Goal: Task Accomplishment & Management: Manage account settings

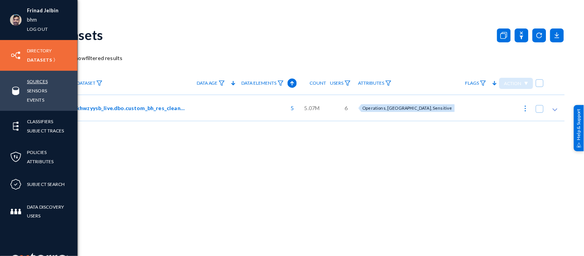
click at [38, 80] on link "Sources" at bounding box center [37, 81] width 21 height 9
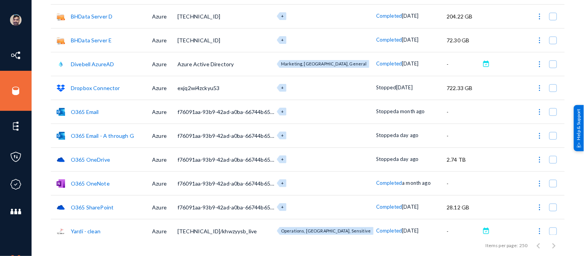
scroll to position [102, 0]
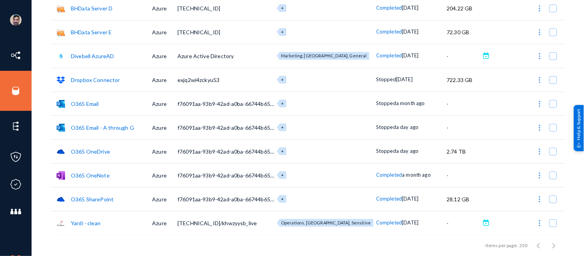
click at [536, 126] on img at bounding box center [540, 128] width 8 height 8
checkbox input "true"
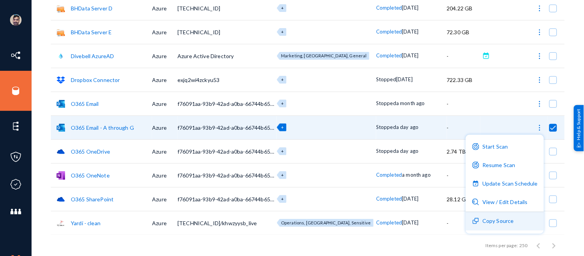
click at [505, 221] on button "Copy Source" at bounding box center [505, 221] width 78 height 18
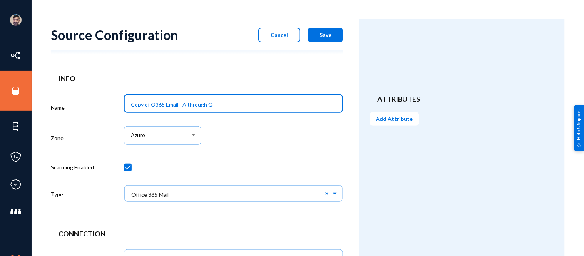
click at [228, 102] on input "Copy of O365 Email - A through G" at bounding box center [235, 104] width 208 height 7
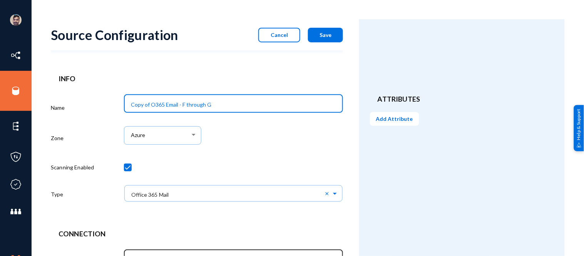
type input "Copy of O365 Email - F through G"
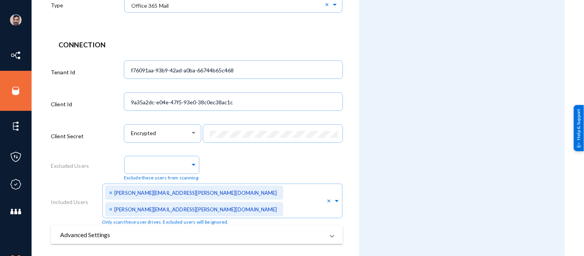
scroll to position [236, 0]
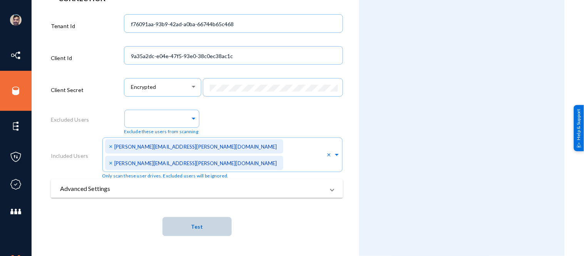
click at [205, 227] on button "Test" at bounding box center [196, 226] width 69 height 19
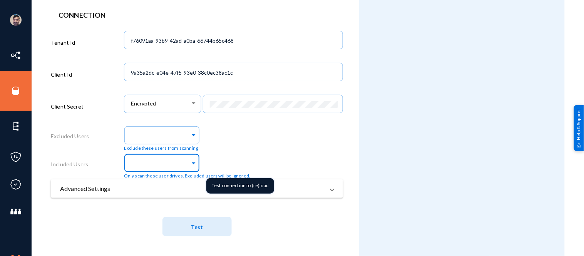
scroll to position [220, 0]
paste input "[PERSON_NAME][EMAIL_ADDRESS][PERSON_NAME][DOMAIN_NAME]"
type input "[PERSON_NAME][EMAIL_ADDRESS][PERSON_NAME][DOMAIN_NAME]"
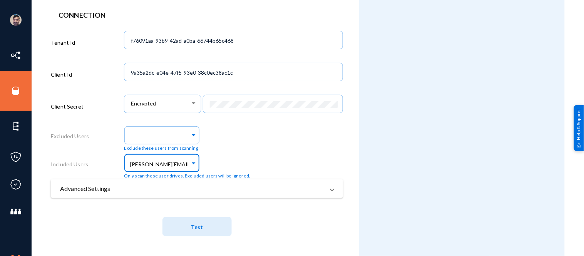
scroll to position [0, 4]
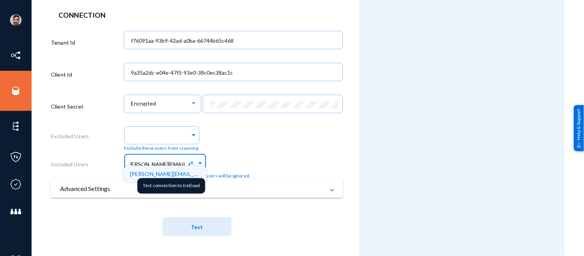
click at [132, 170] on div "[PERSON_NAME][EMAIL_ADDRESS][PERSON_NAME][DOMAIN_NAME]" at bounding box center [165, 174] width 82 height 16
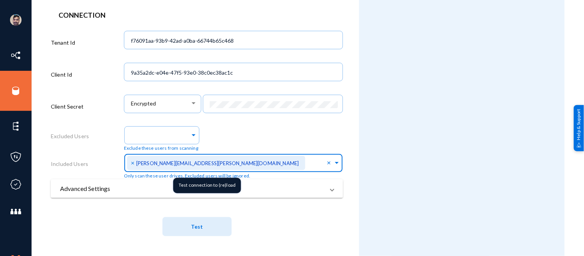
scroll to position [0, 0]
click at [208, 229] on button "Test" at bounding box center [196, 226] width 69 height 19
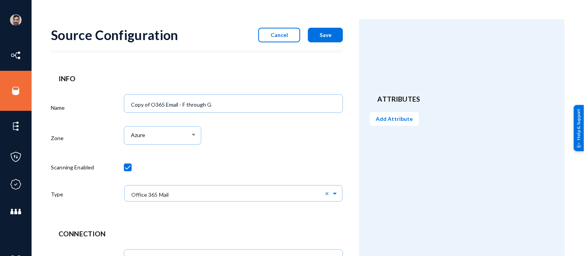
click at [326, 38] on button "Save" at bounding box center [325, 35] width 35 height 15
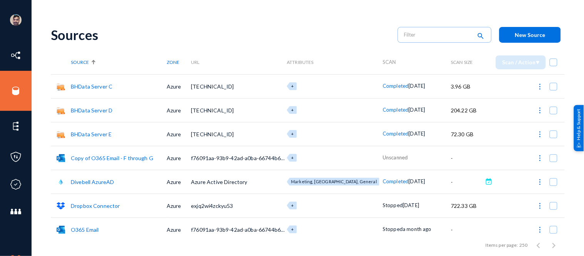
click at [92, 157] on link "Copy of O365 Email - F through G" at bounding box center [112, 158] width 82 height 7
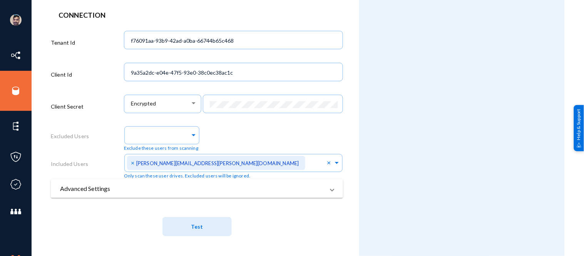
scroll to position [220, 0]
click at [191, 224] on span "Test" at bounding box center [197, 227] width 12 height 7
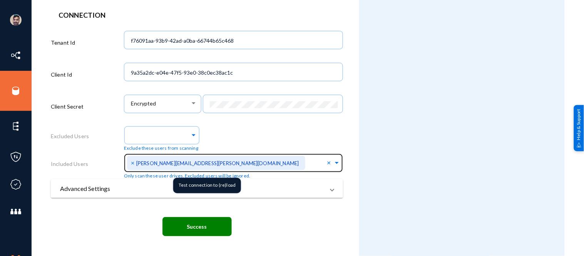
click at [132, 162] on span "×" at bounding box center [133, 162] width 5 height 7
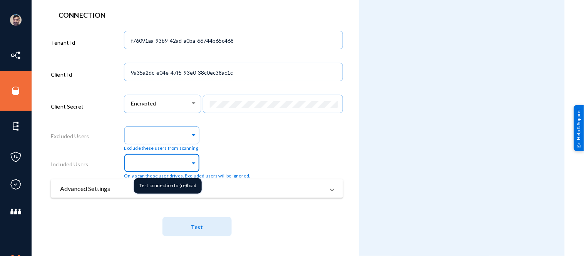
paste input "[PERSON_NAME][EMAIL_ADDRESS][PERSON_NAME][DOMAIN_NAME]"
type input "[PERSON_NAME][EMAIL_ADDRESS][PERSON_NAME][DOMAIN_NAME]"
click at [127, 170] on div "[PERSON_NAME][EMAIL_ADDRESS][PERSON_NAME][DOMAIN_NAME]" at bounding box center [165, 174] width 82 height 16
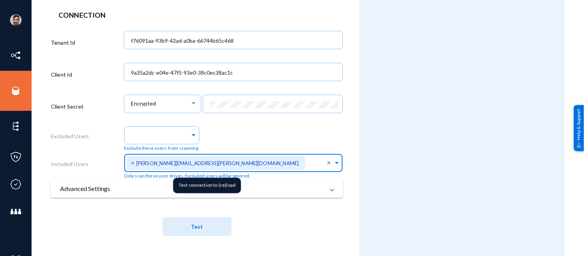
scroll to position [0, 0]
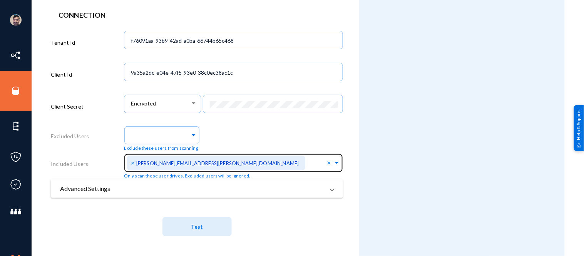
click at [97, 125] on div "Excluded Users" at bounding box center [87, 138] width 73 height 28
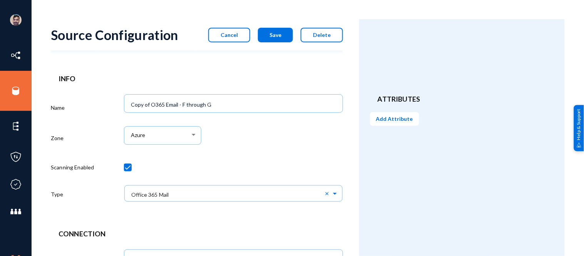
click at [268, 37] on button "Save" at bounding box center [275, 35] width 35 height 15
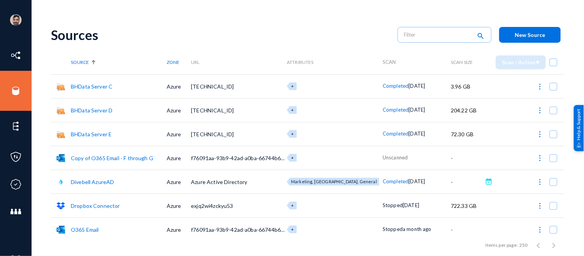
click at [105, 158] on link "Copy of O365 Email - F through G" at bounding box center [112, 158] width 82 height 7
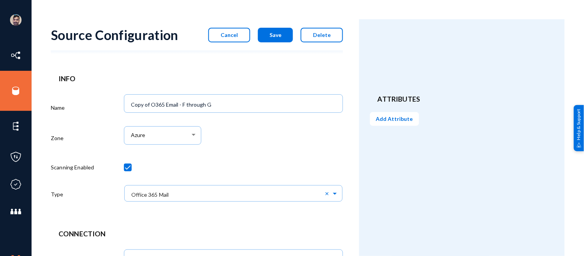
click at [236, 33] on span "Cancel" at bounding box center [229, 35] width 17 height 7
